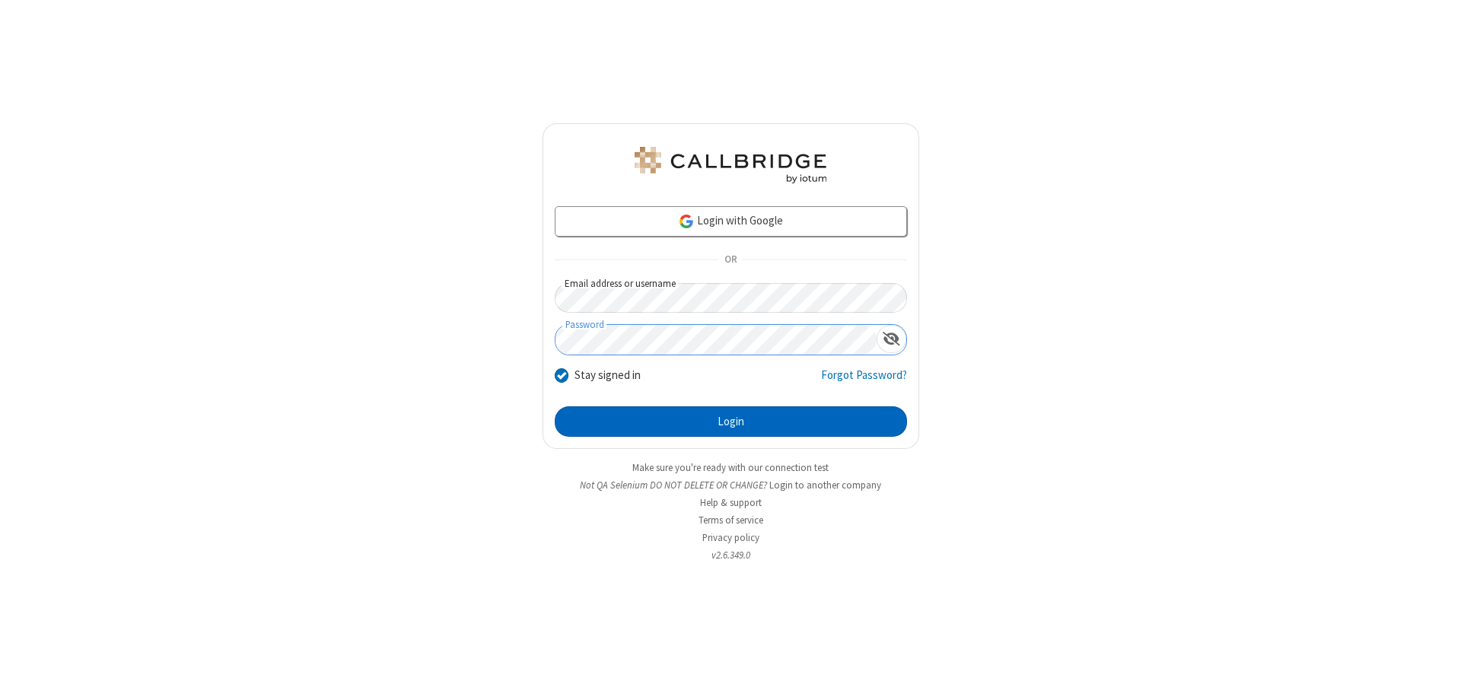
click at [731, 422] on button "Login" at bounding box center [731, 421] width 352 height 30
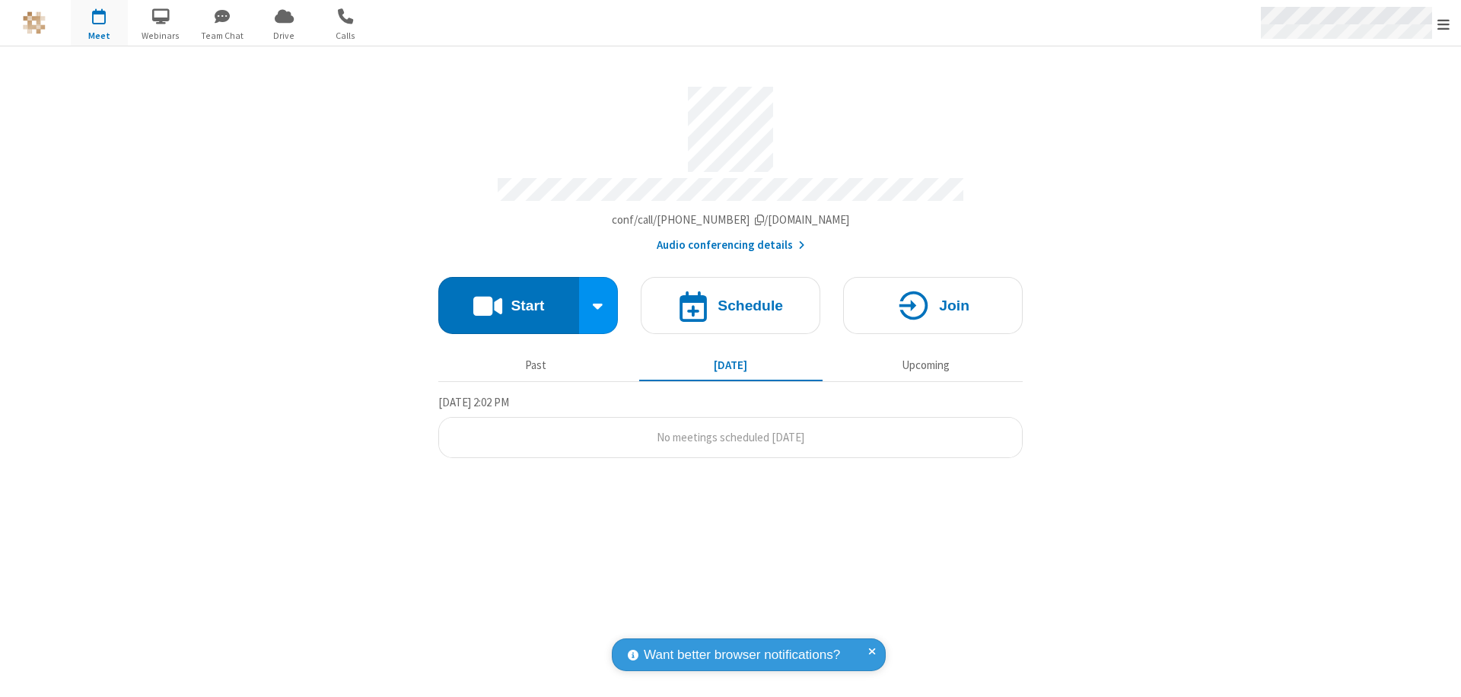
click at [1444, 24] on span "Open menu" at bounding box center [1444, 24] width 12 height 15
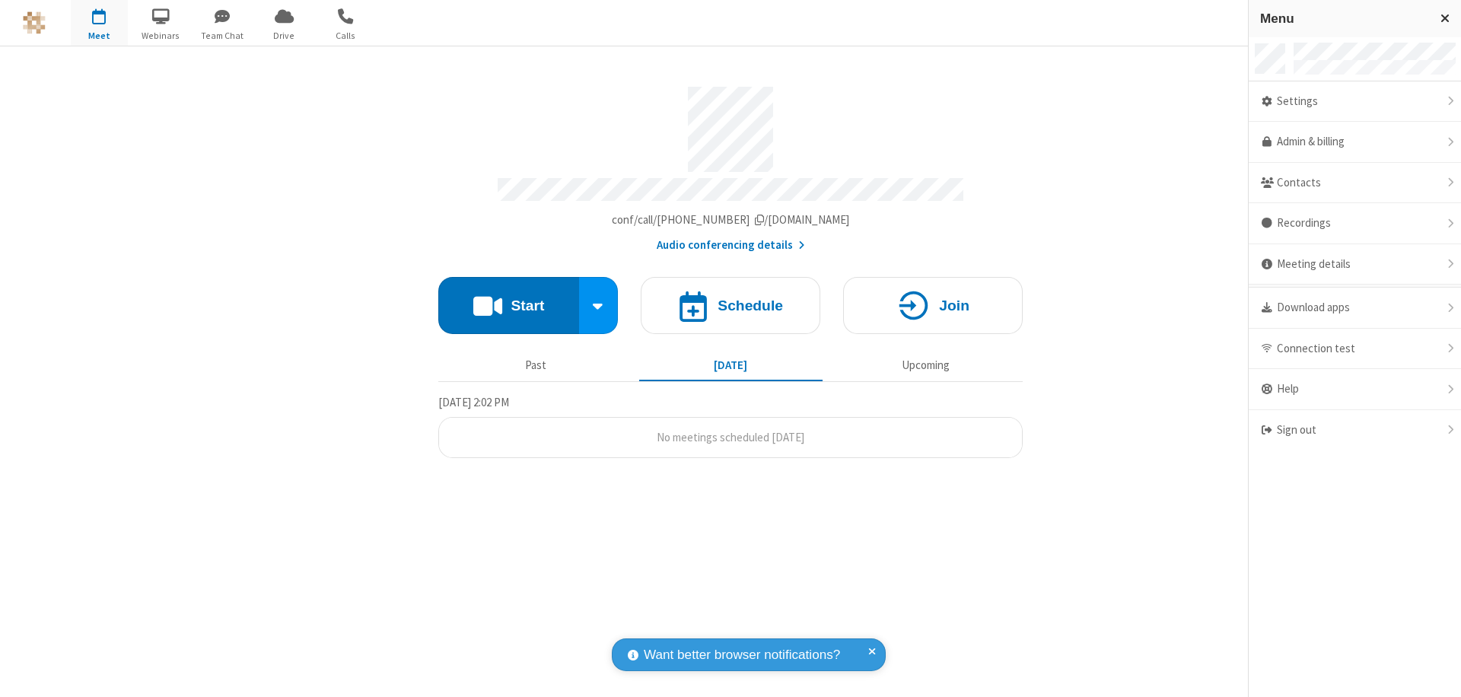
click at [1355, 101] on div "Settings" at bounding box center [1355, 101] width 212 height 41
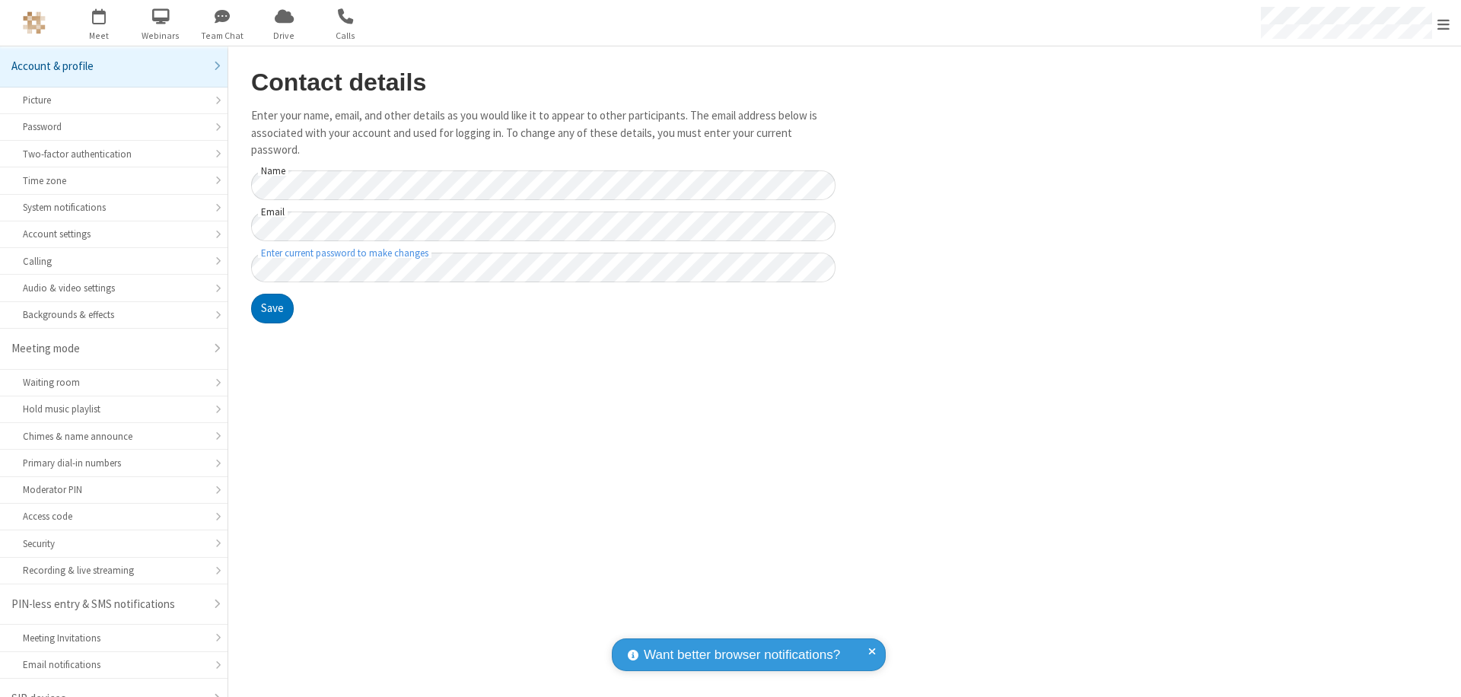
scroll to position [21, 0]
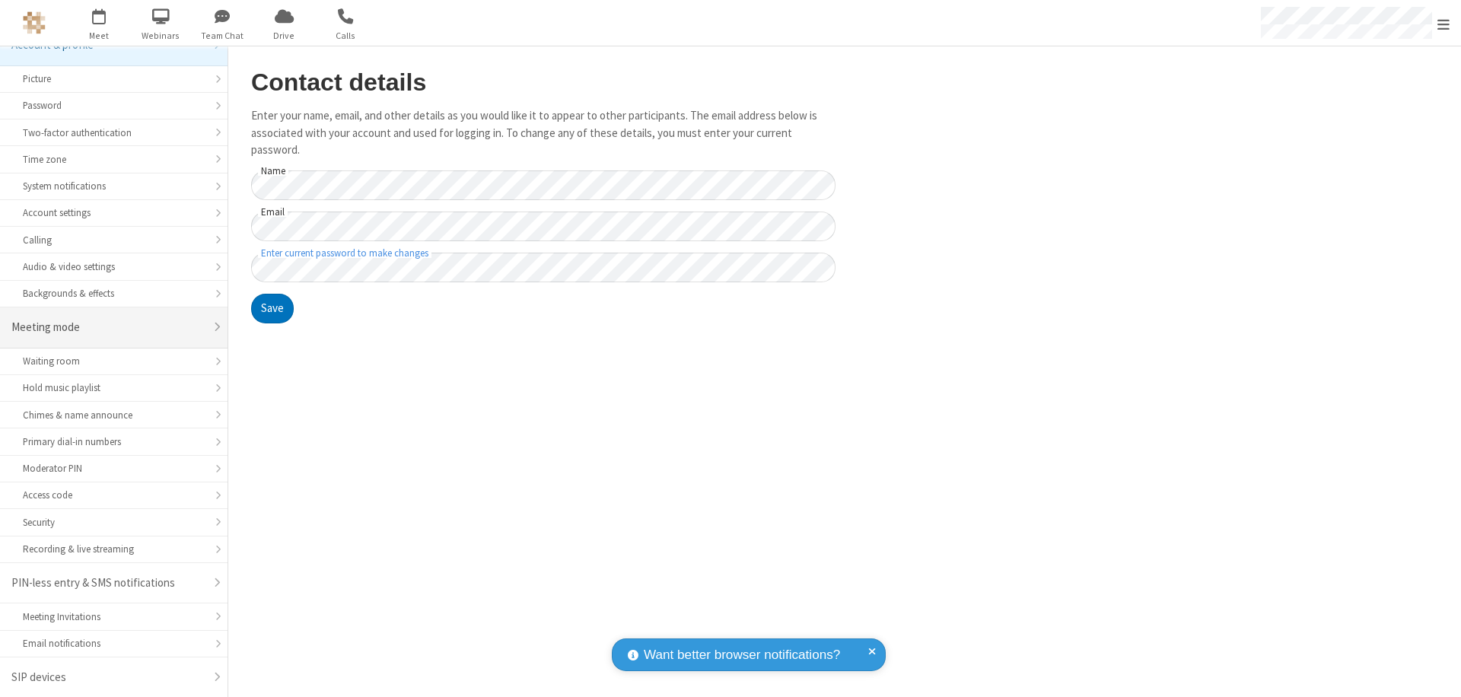
click at [108, 327] on div "Meeting mode" at bounding box center [107, 328] width 193 height 18
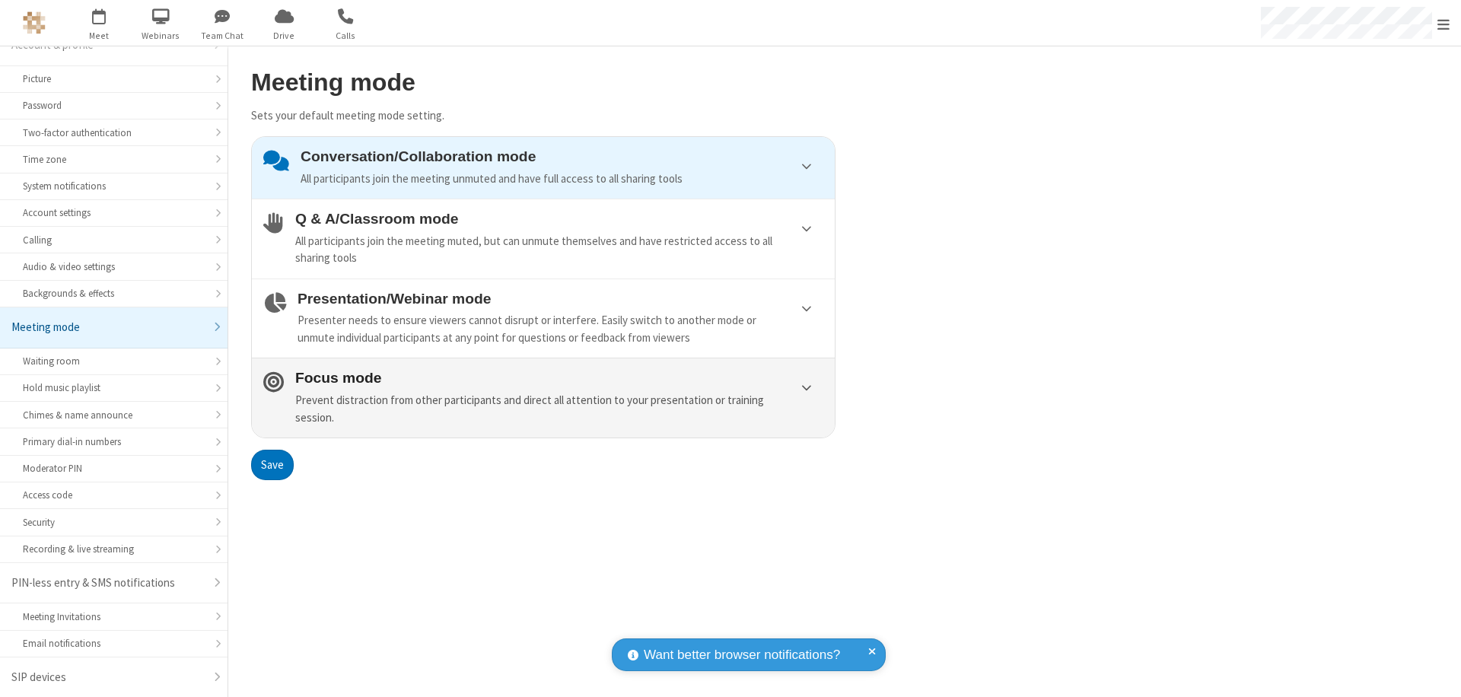
click at [543, 397] on div "Prevent distraction from other participants and direct all attention to your pr…" at bounding box center [559, 409] width 528 height 34
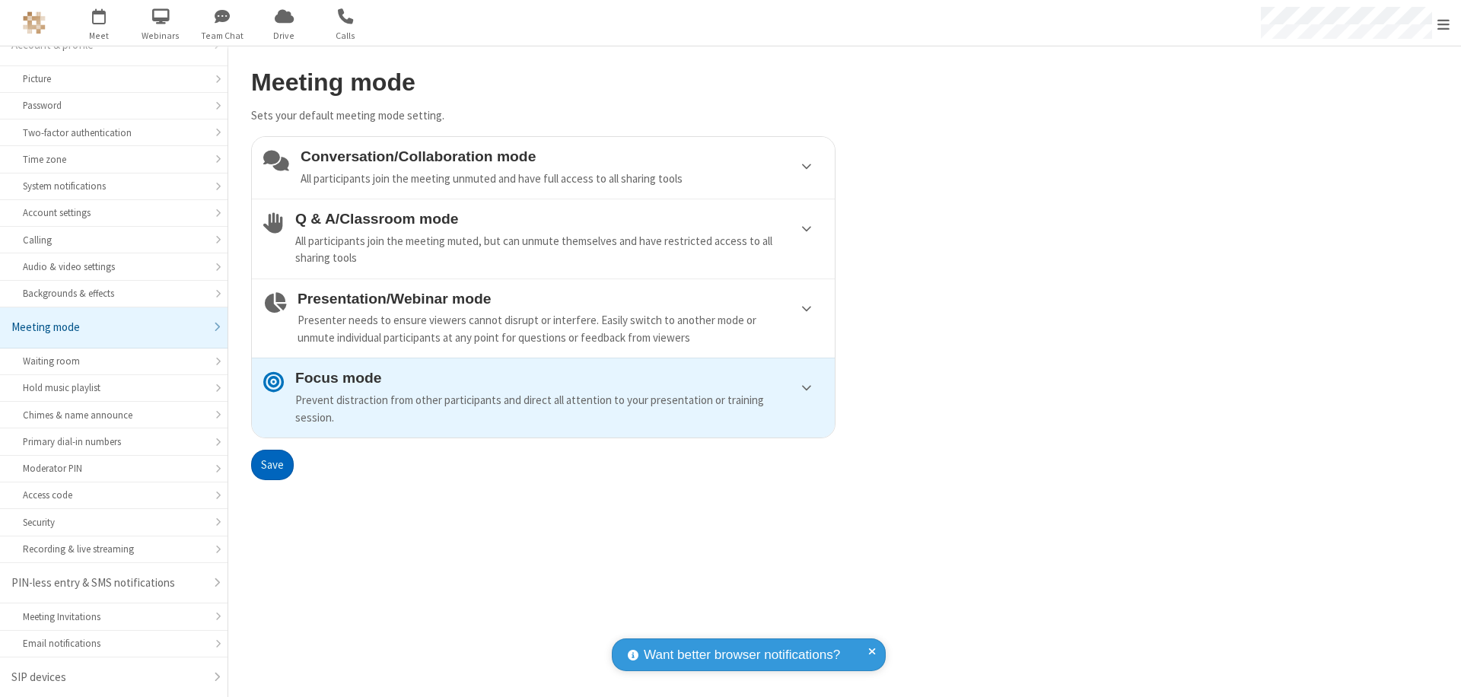
click at [272, 464] on button "Save" at bounding box center [272, 465] width 43 height 30
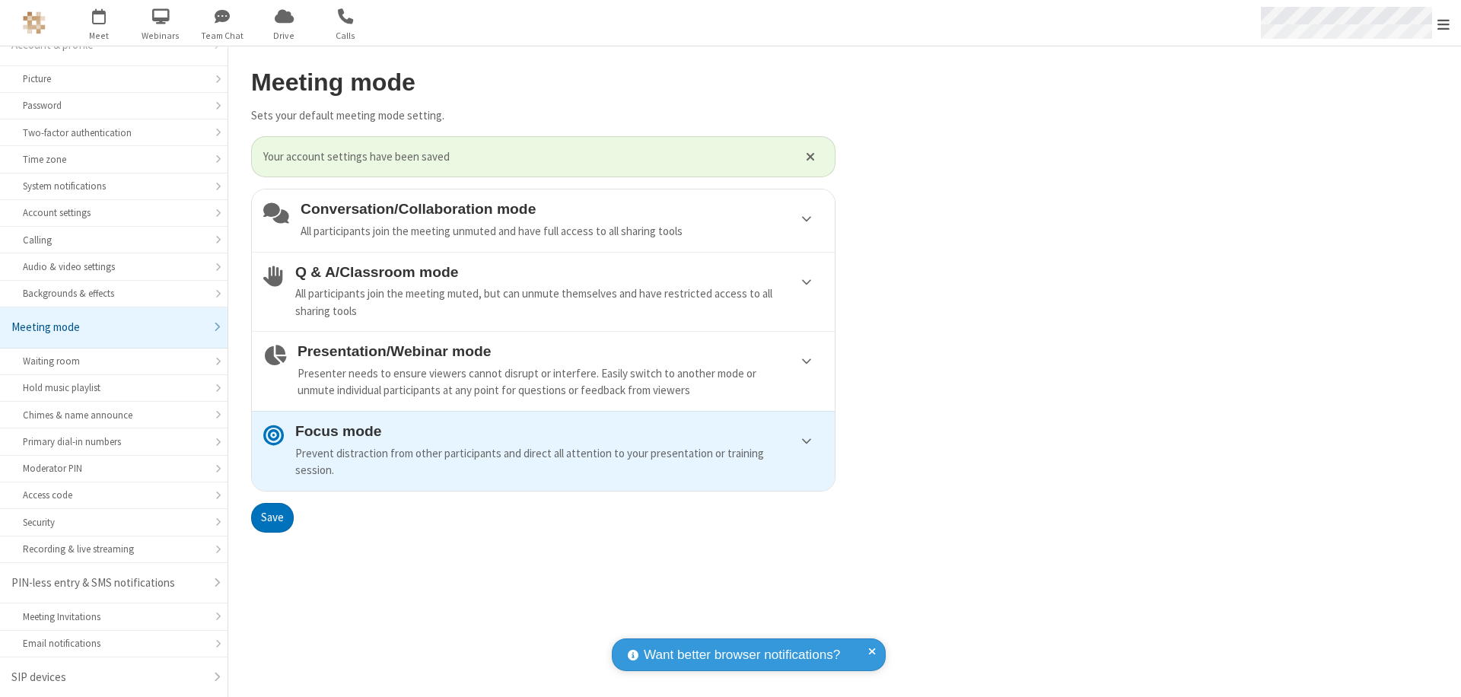
click at [1444, 23] on span "Open menu" at bounding box center [1444, 24] width 12 height 15
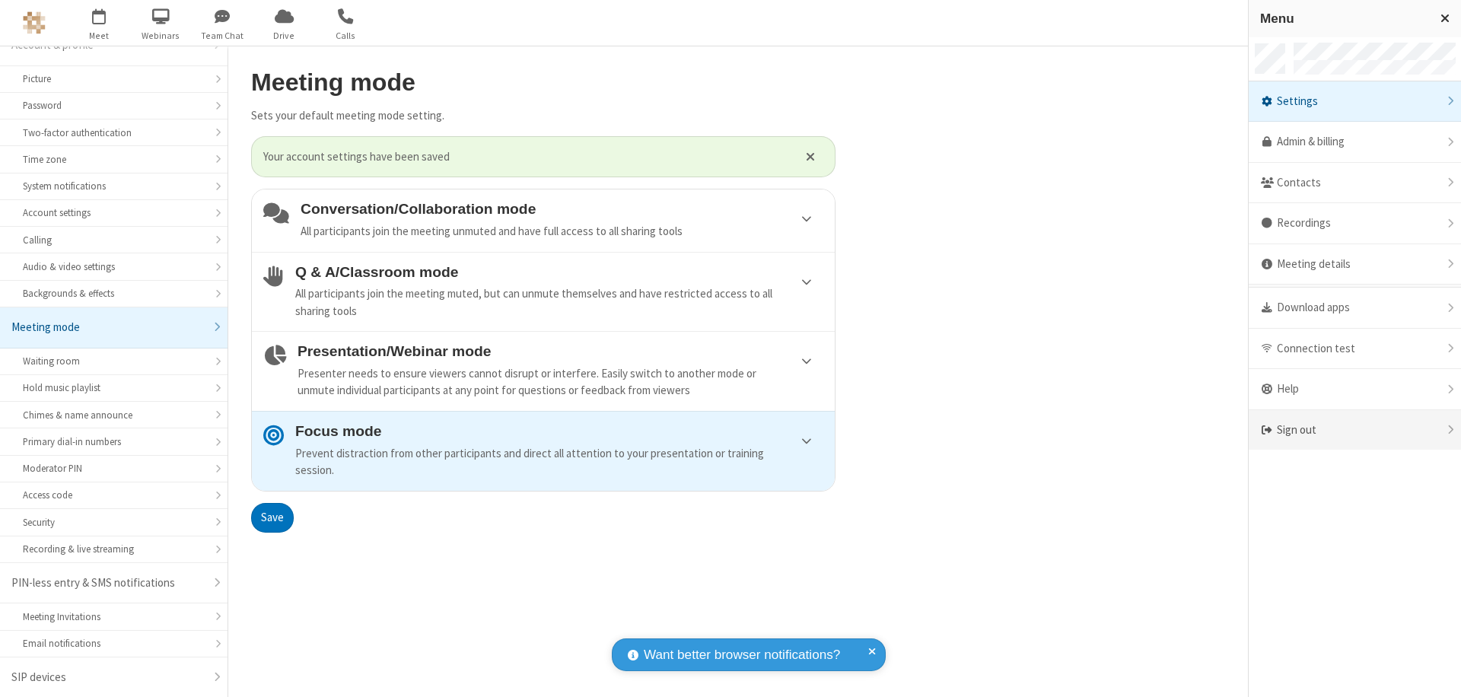
click at [1355, 430] on div "Sign out" at bounding box center [1355, 430] width 212 height 40
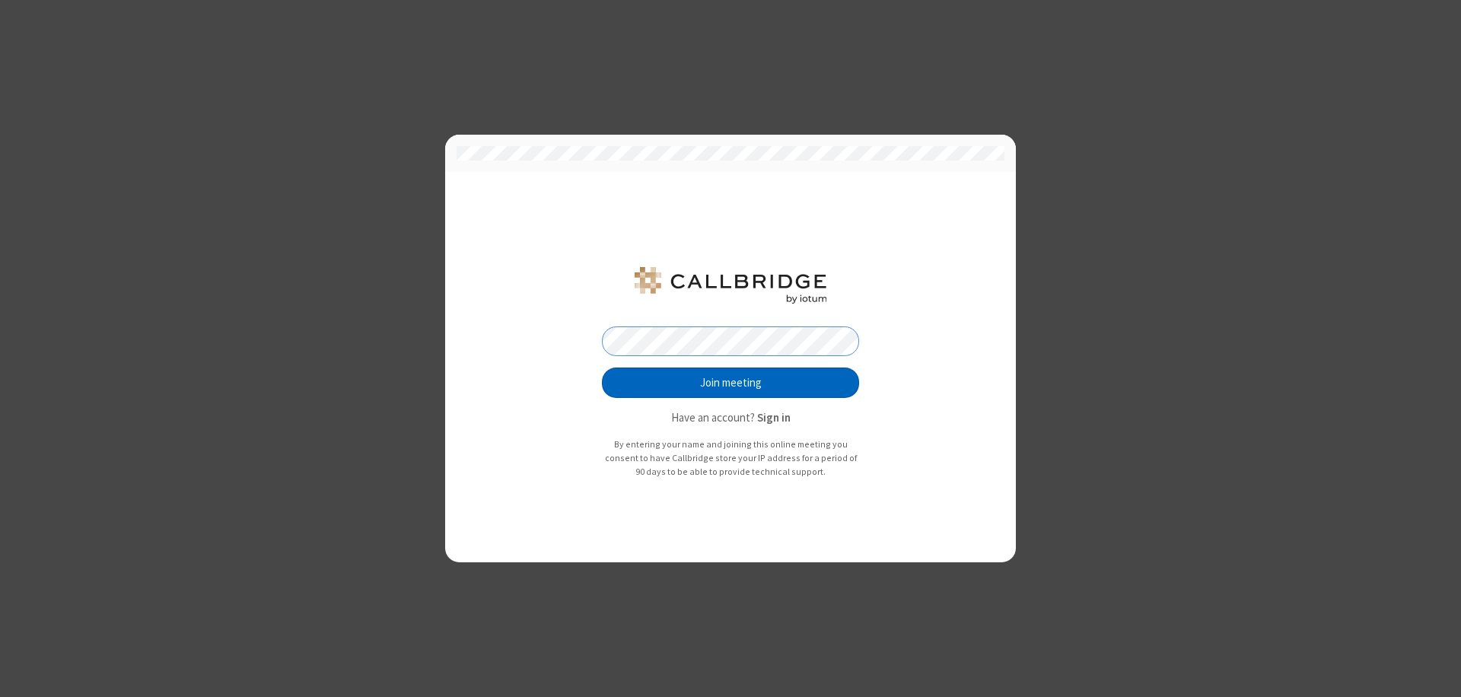
click at [731, 383] on button "Join meeting" at bounding box center [730, 383] width 257 height 30
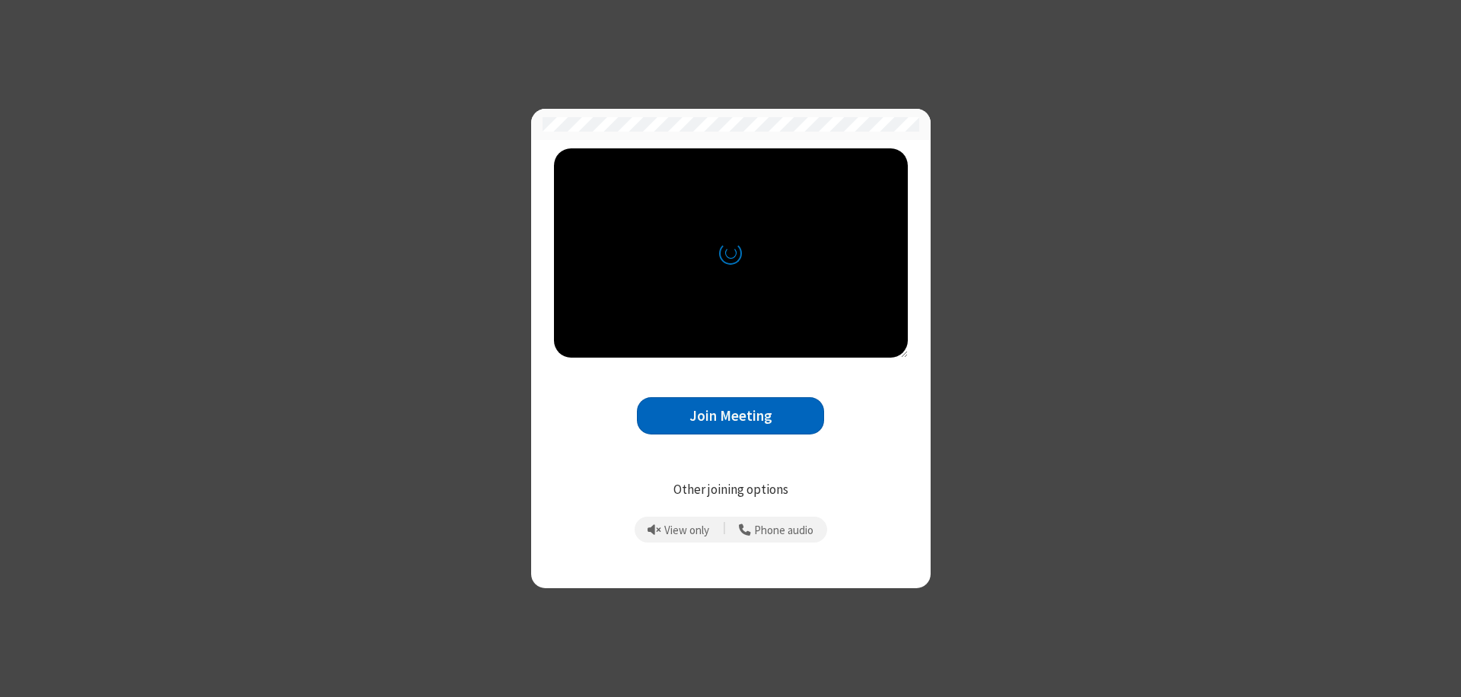
click at [731, 416] on button "Join Meeting" at bounding box center [730, 415] width 187 height 37
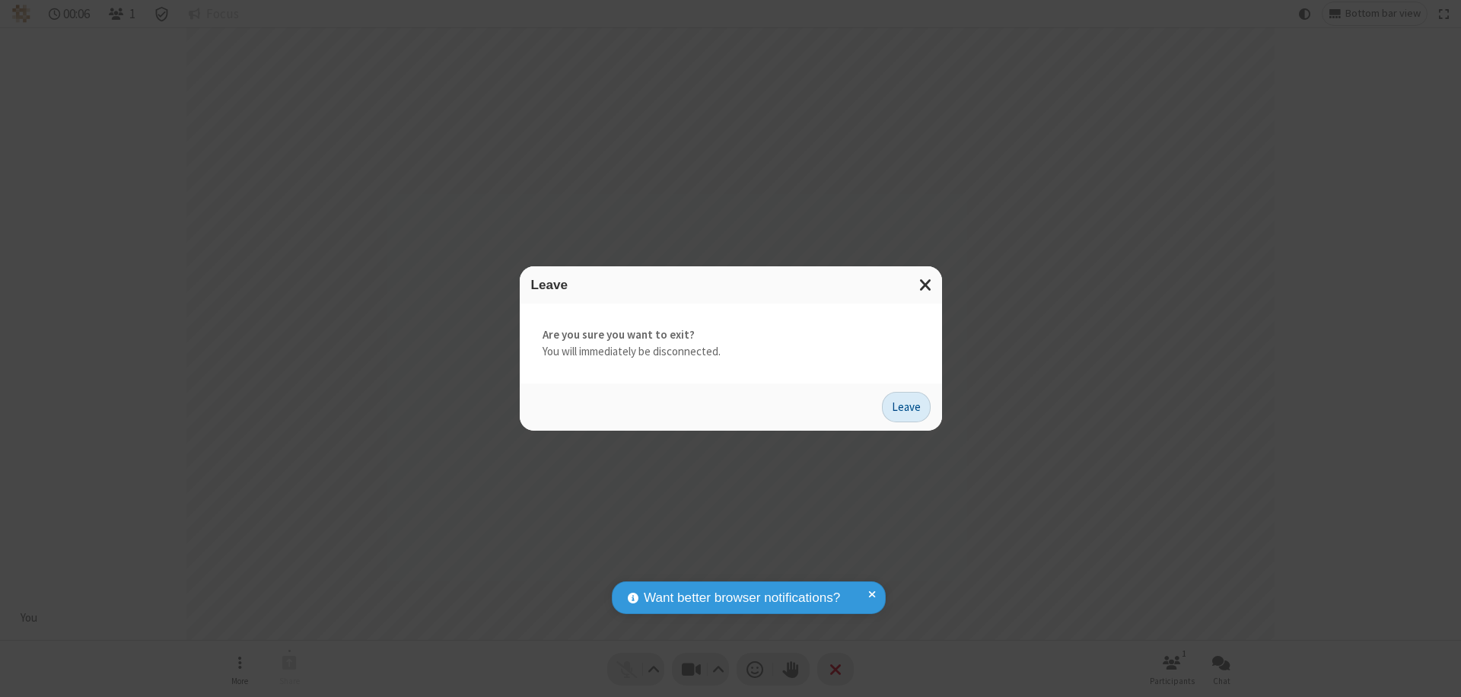
click at [906, 406] on button "Leave" at bounding box center [906, 407] width 49 height 30
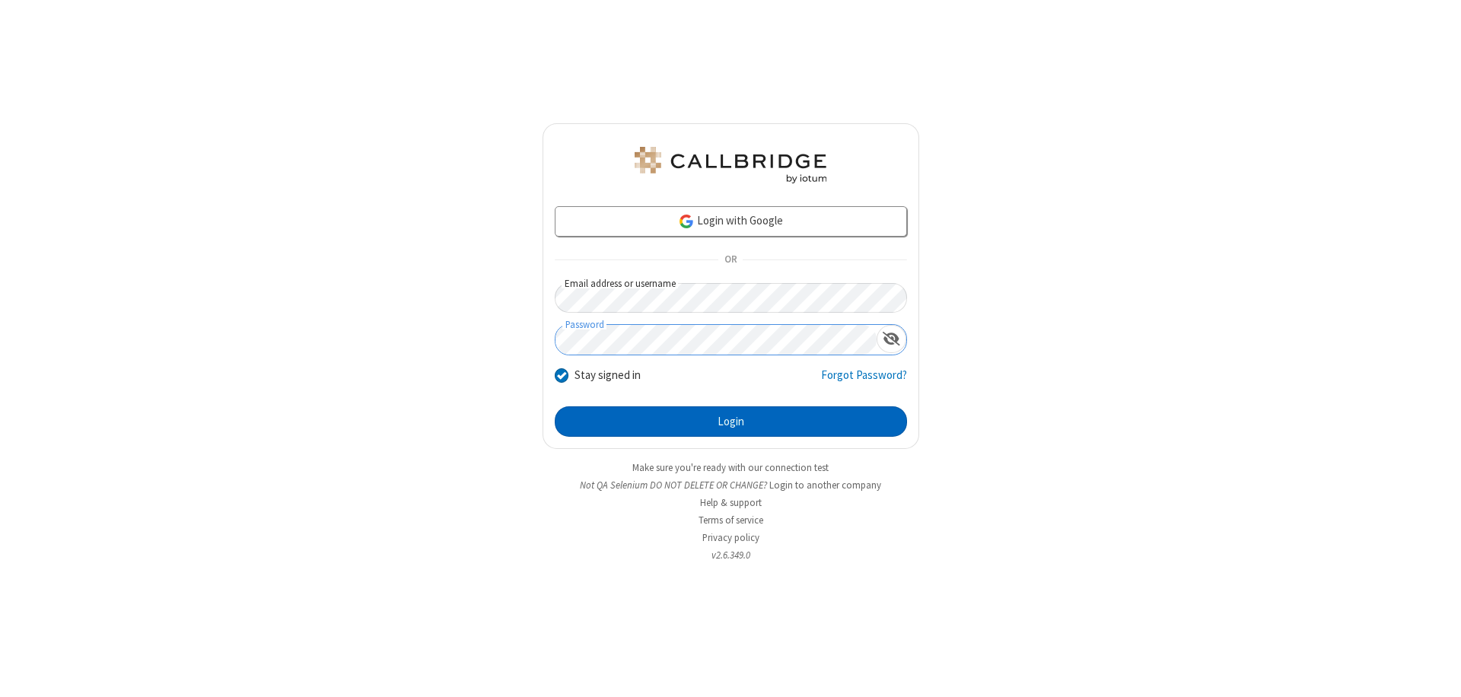
click at [731, 422] on button "Login" at bounding box center [731, 421] width 352 height 30
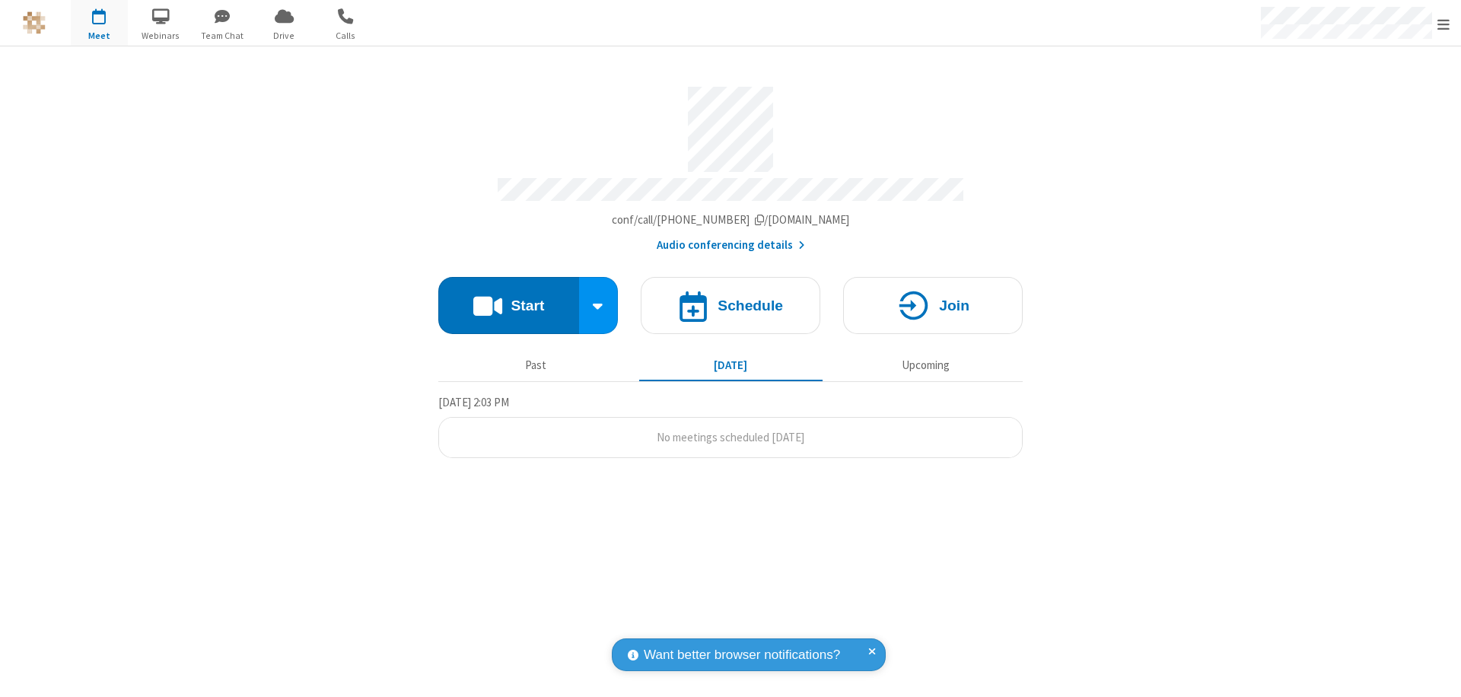
click at [1444, 24] on span "Open menu" at bounding box center [1444, 24] width 12 height 15
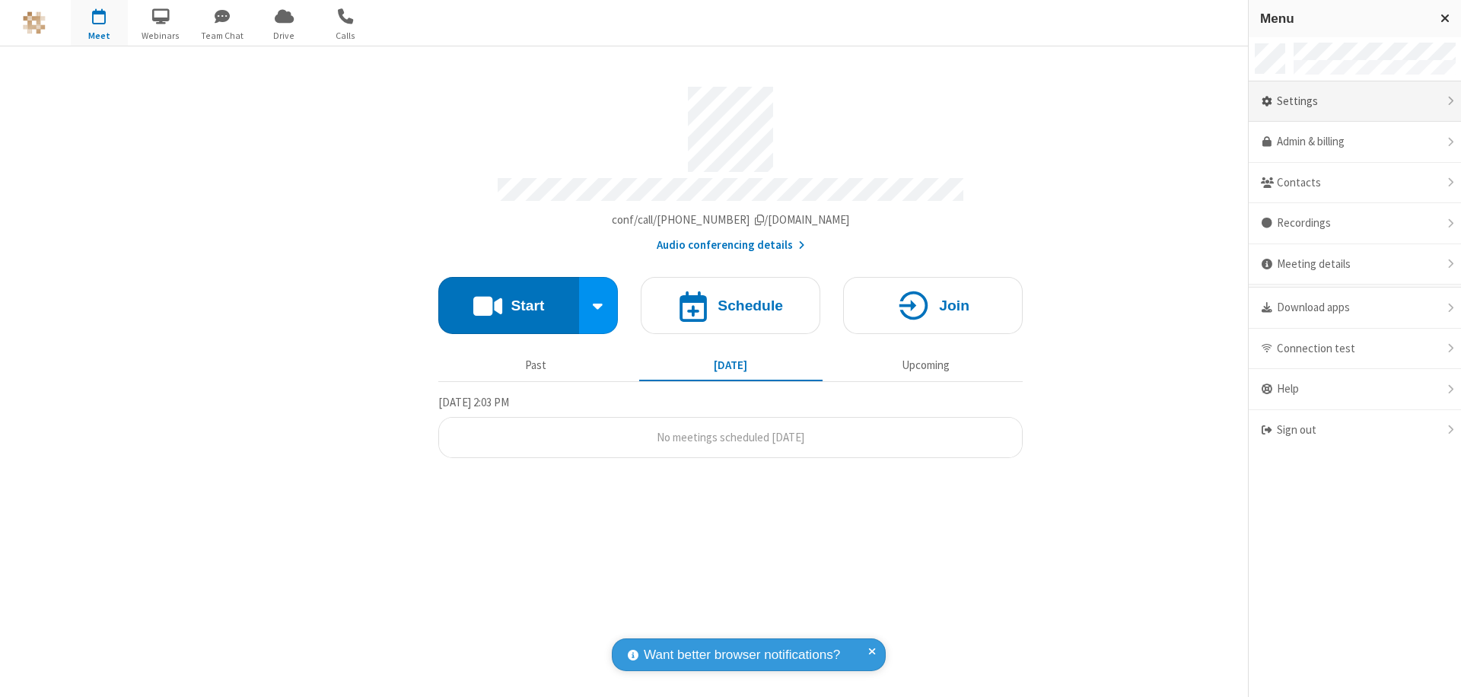
click at [1355, 101] on div "Settings" at bounding box center [1355, 101] width 212 height 41
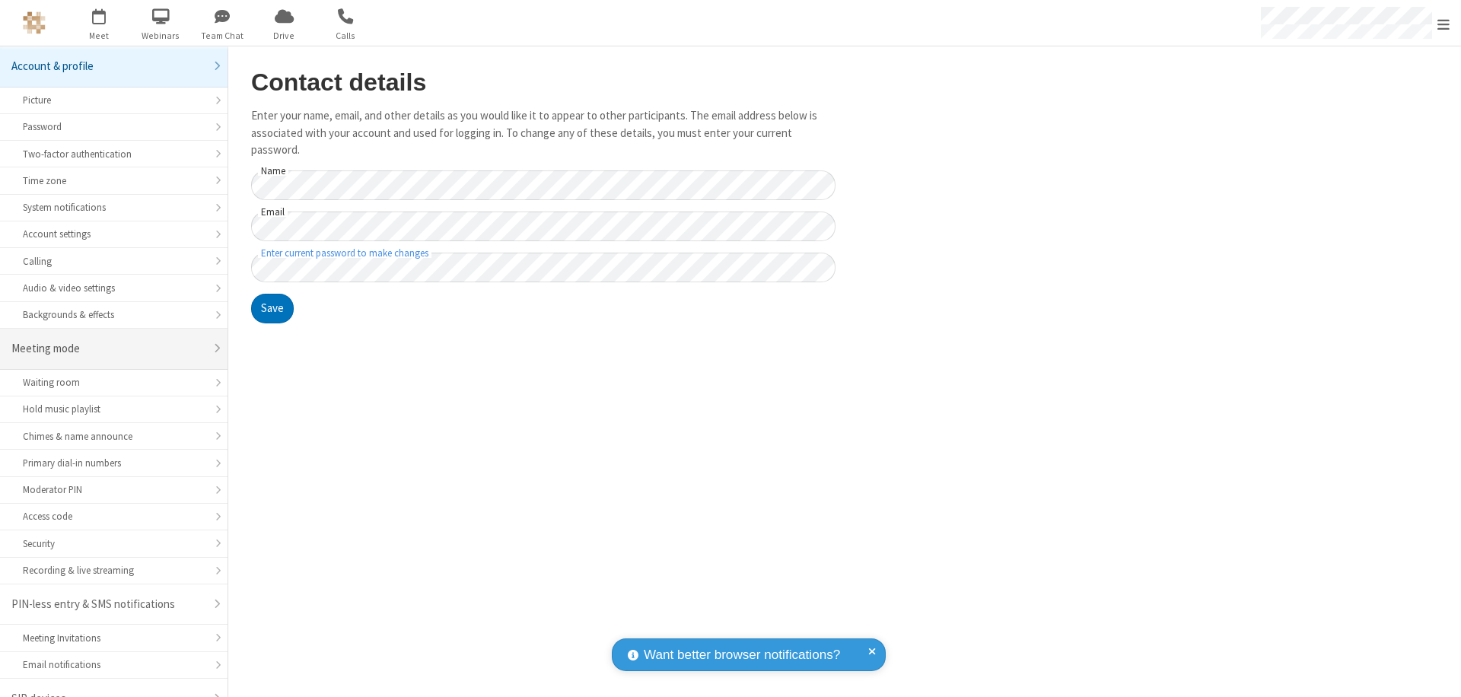
click at [108, 340] on div "Meeting mode" at bounding box center [107, 349] width 193 height 18
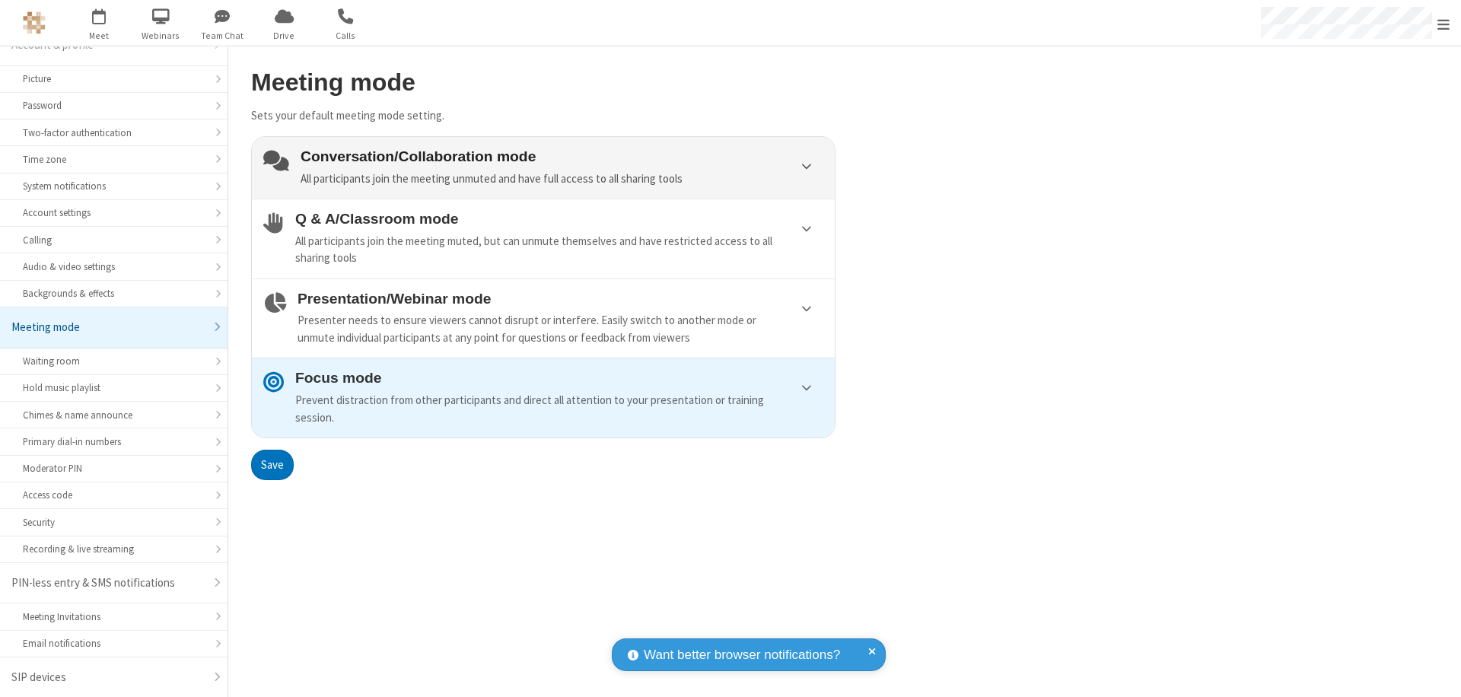
click at [543, 167] on div "Conversation/Collaboration mode All participants join the meeting unmuted and h…" at bounding box center [562, 167] width 523 height 39
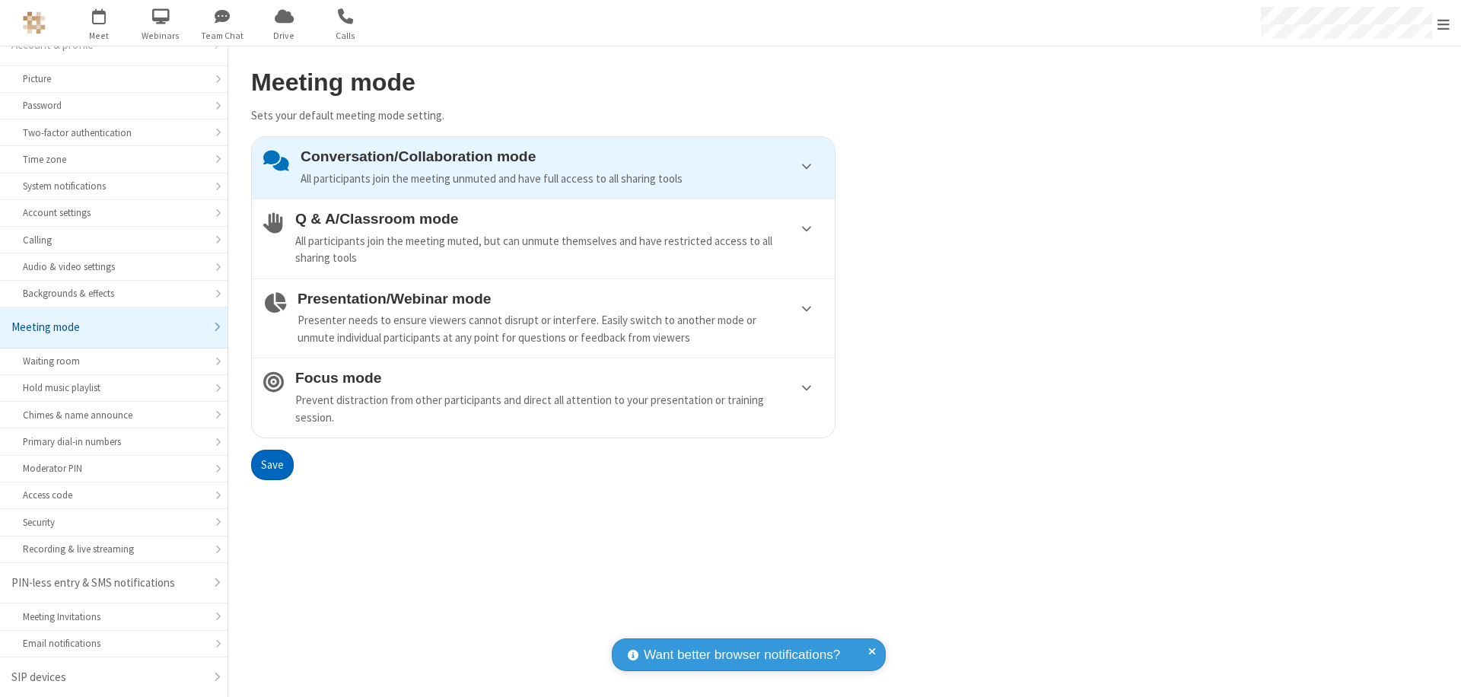
click at [272, 464] on button "Save" at bounding box center [272, 465] width 43 height 30
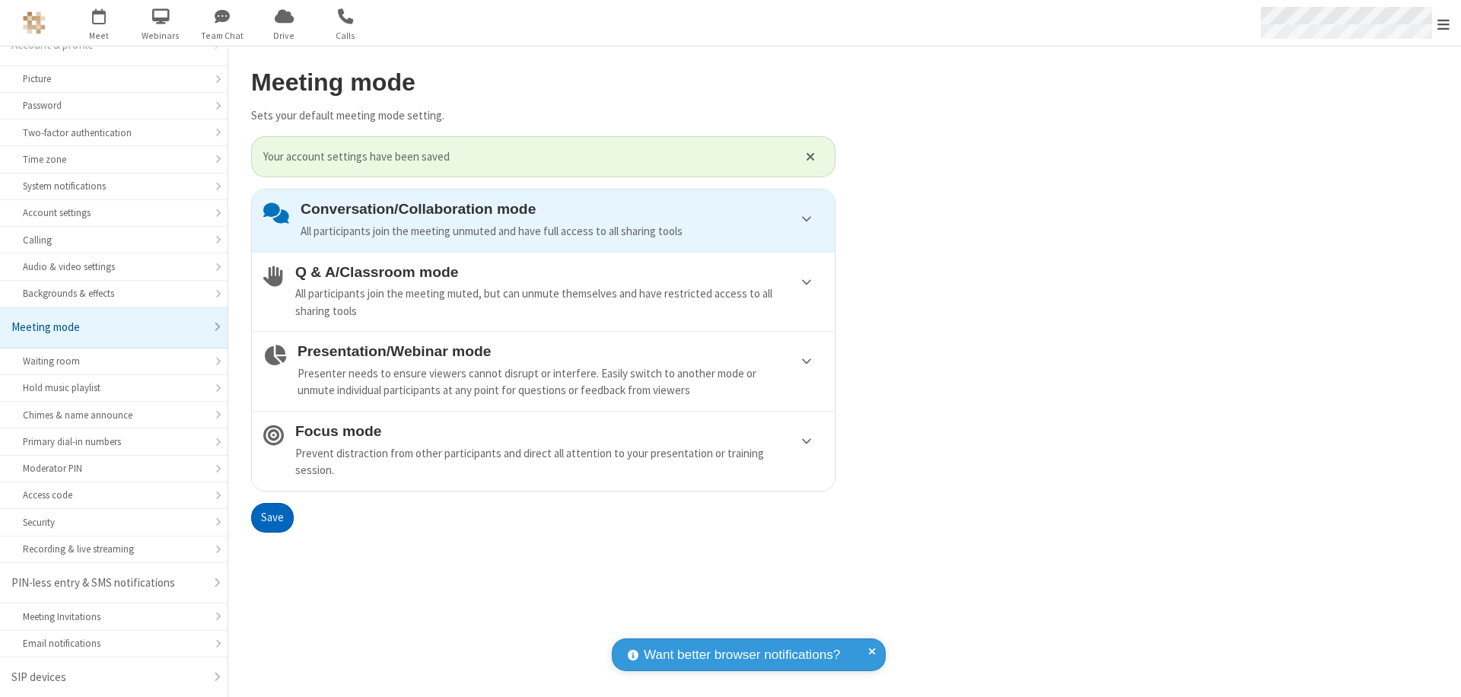
click at [1444, 23] on span "Open menu" at bounding box center [1444, 24] width 12 height 15
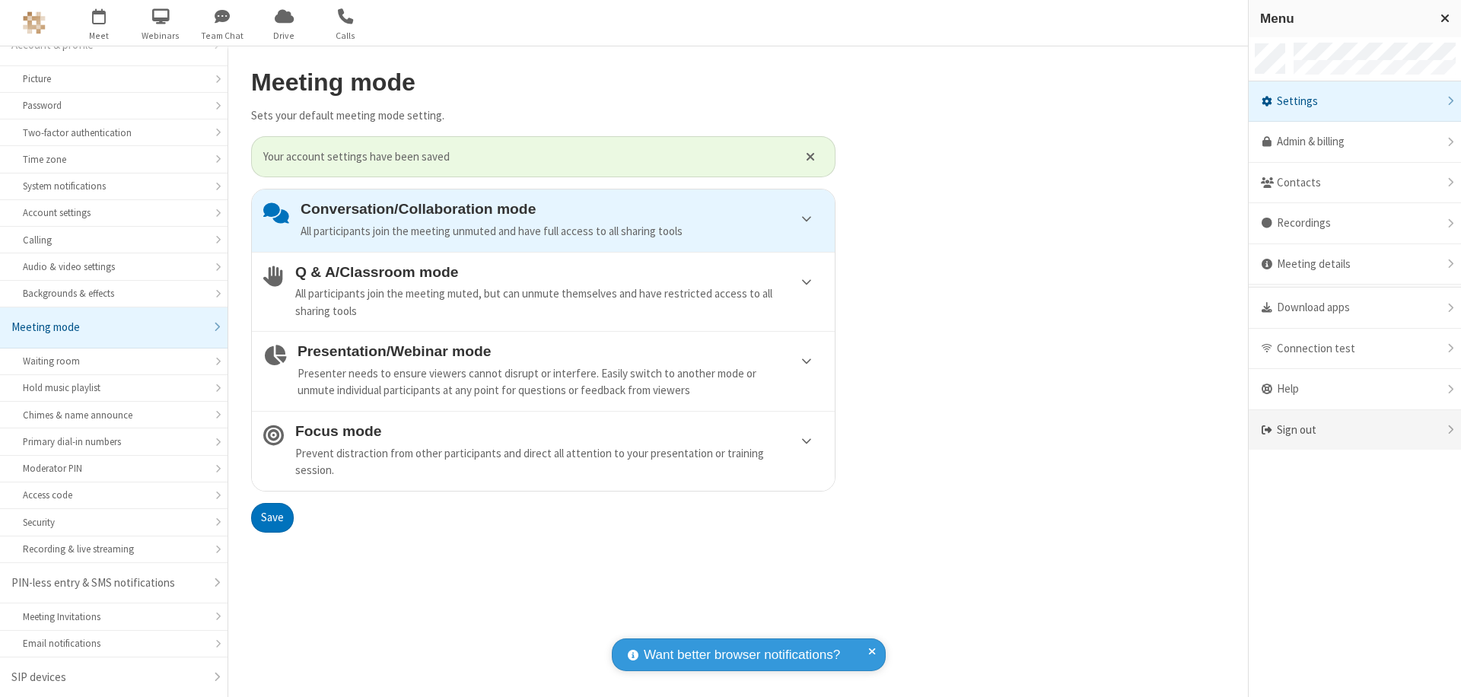
click at [1355, 430] on div "Sign out" at bounding box center [1355, 430] width 212 height 40
